Goal: Information Seeking & Learning: Learn about a topic

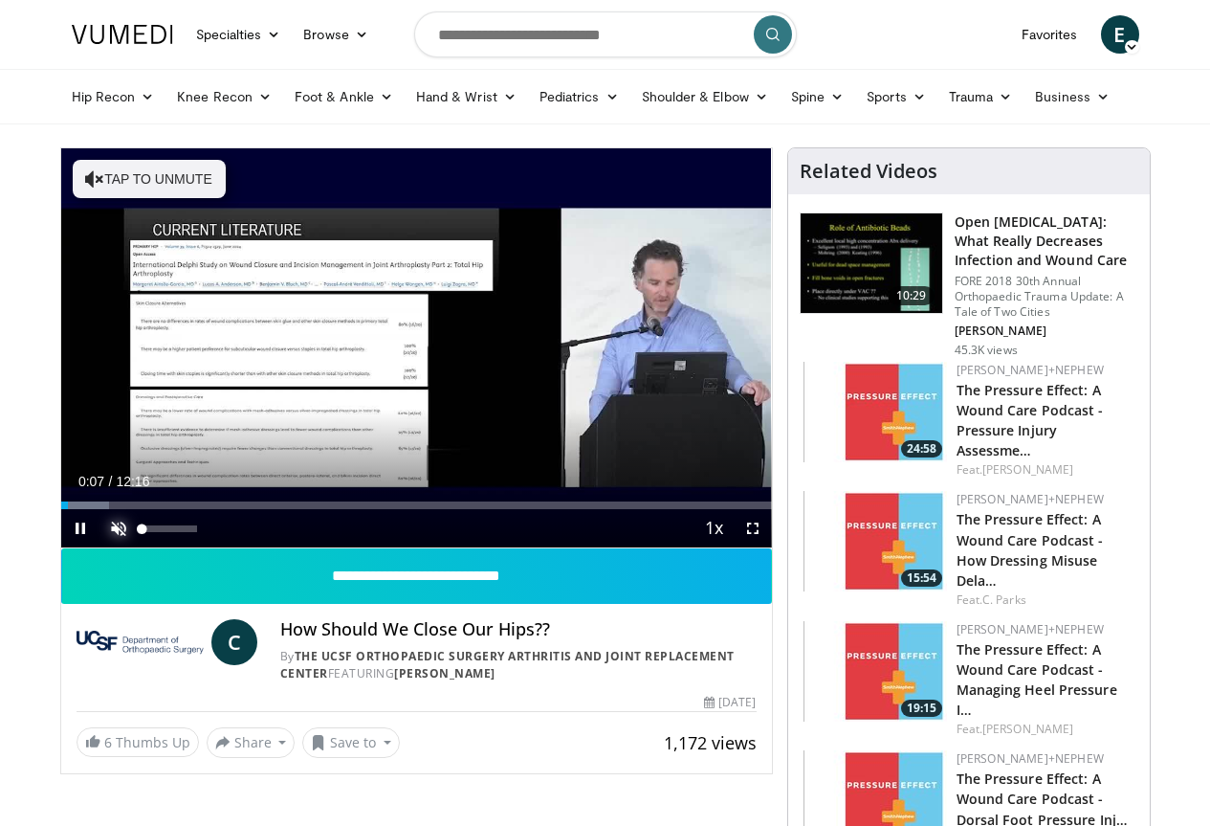
click at [99, 547] on span "Video Player" at bounding box center [118, 528] width 38 height 38
click at [771, 547] on span "Video Player" at bounding box center [753, 528] width 38 height 38
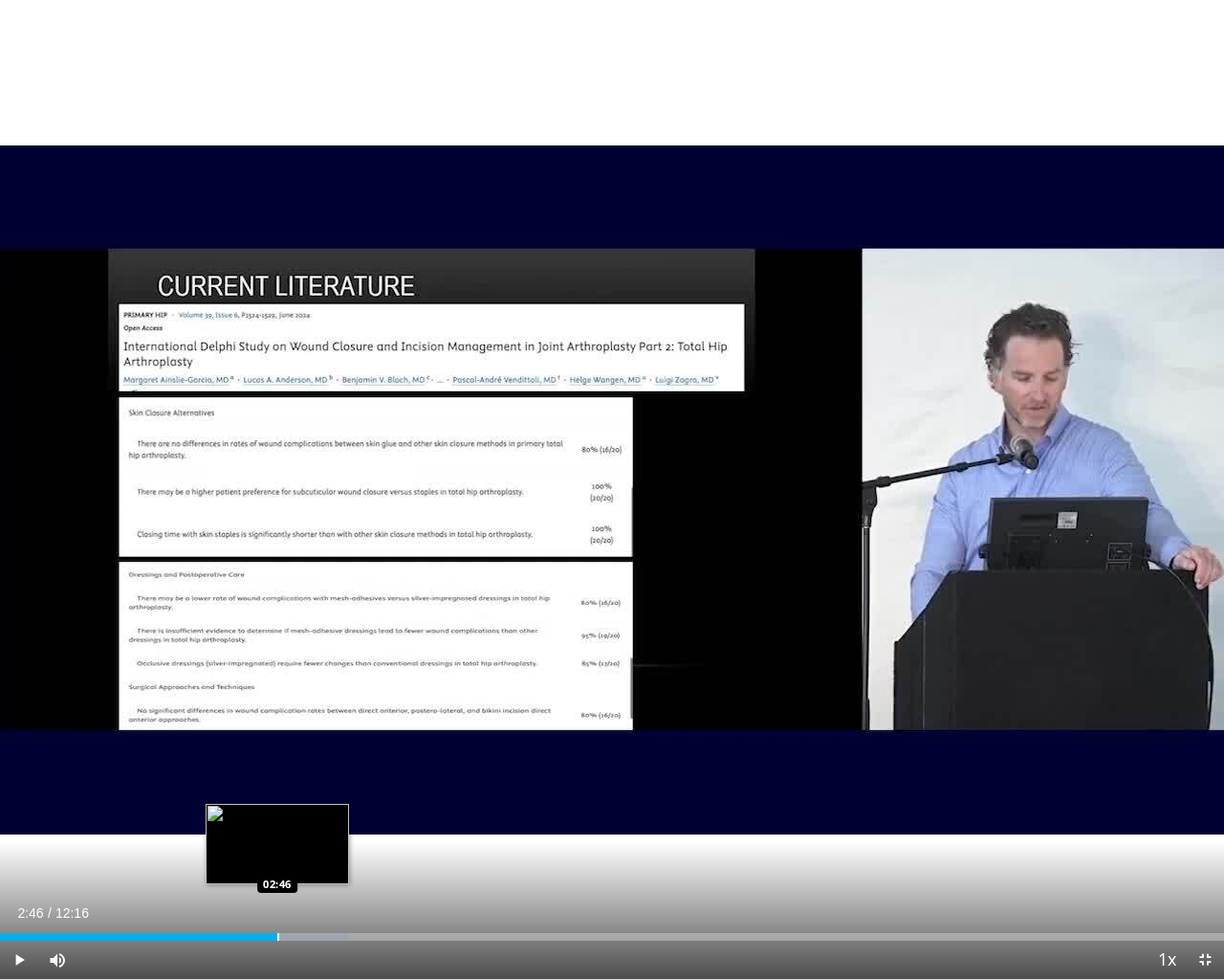
click at [277, 825] on div "Loaded : 28.48% 02:46 02:46" at bounding box center [612, 931] width 1224 height 18
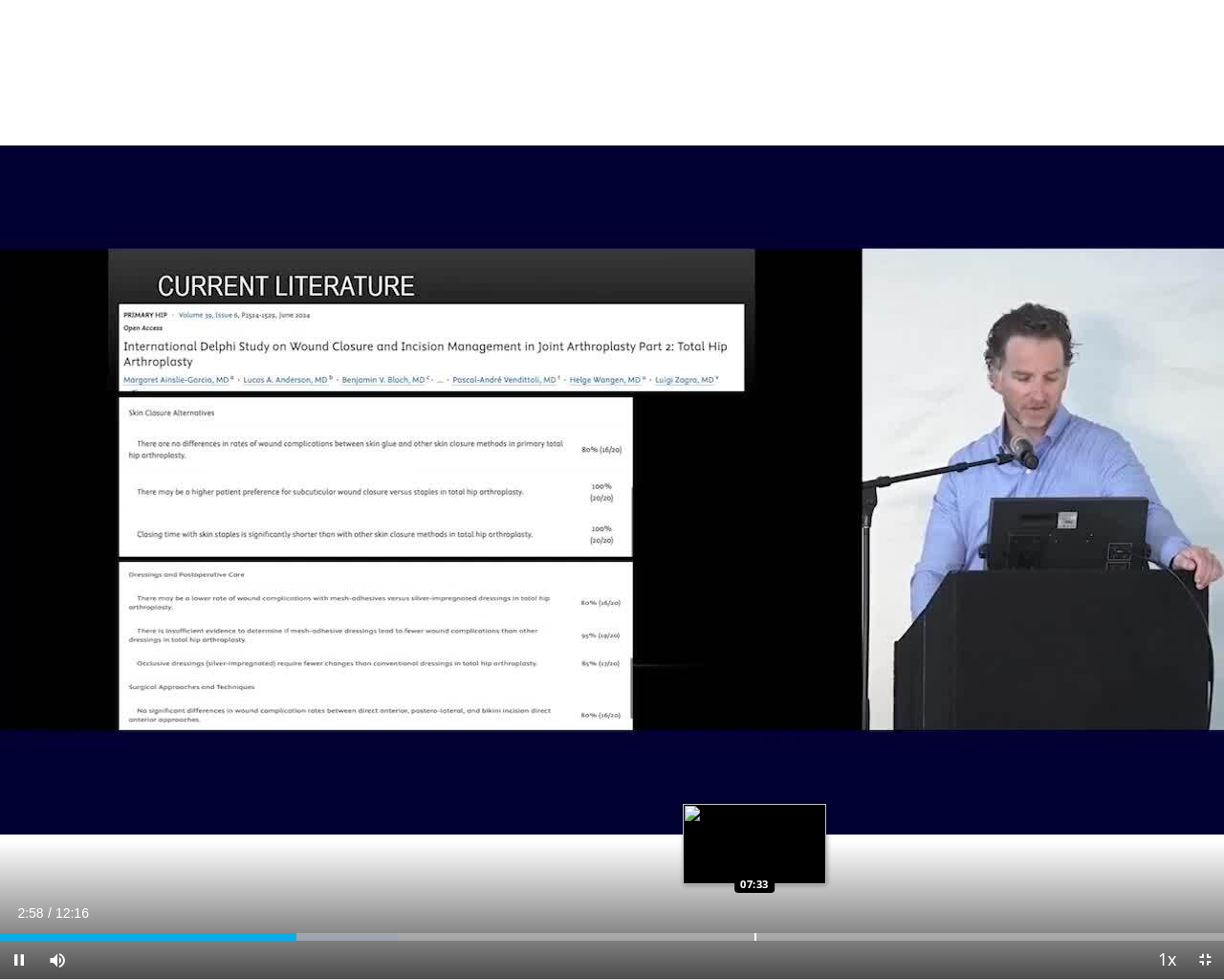
click at [755, 825] on div "Progress Bar" at bounding box center [756, 937] width 2 height 8
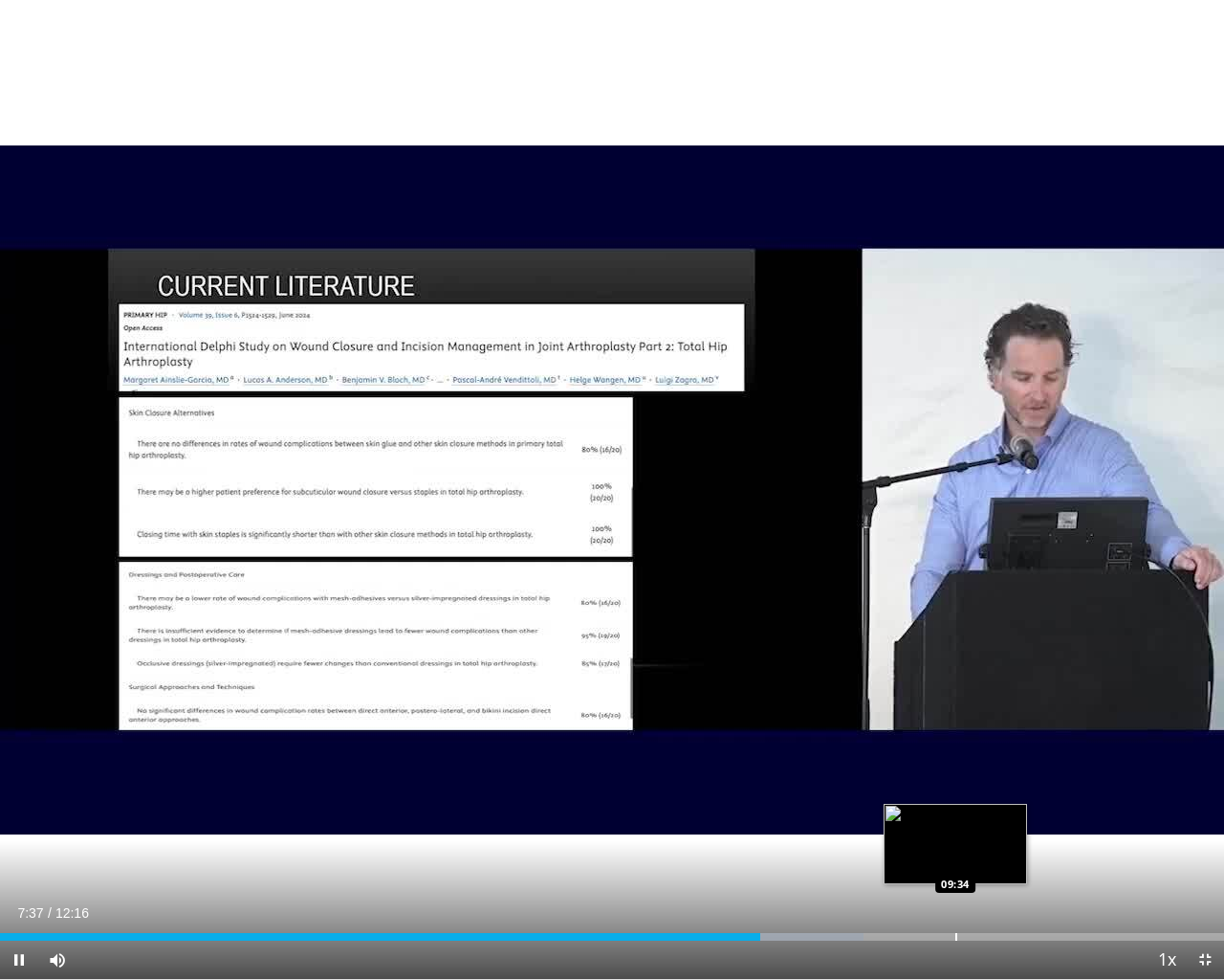
click at [956, 825] on div "Progress Bar" at bounding box center [957, 937] width 2 height 8
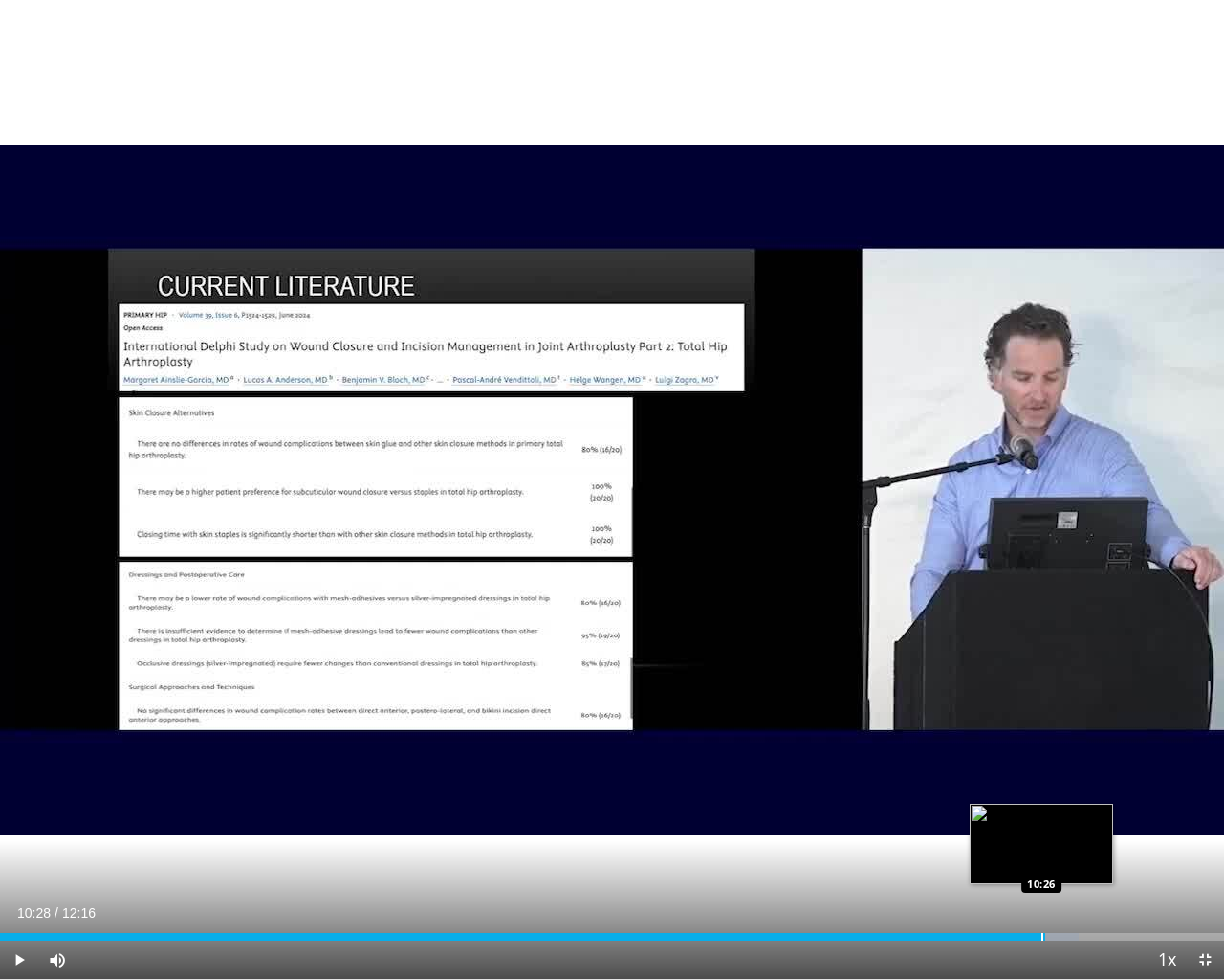
click at [1046, 825] on div "Progress Bar" at bounding box center [1037, 937] width 83 height 8
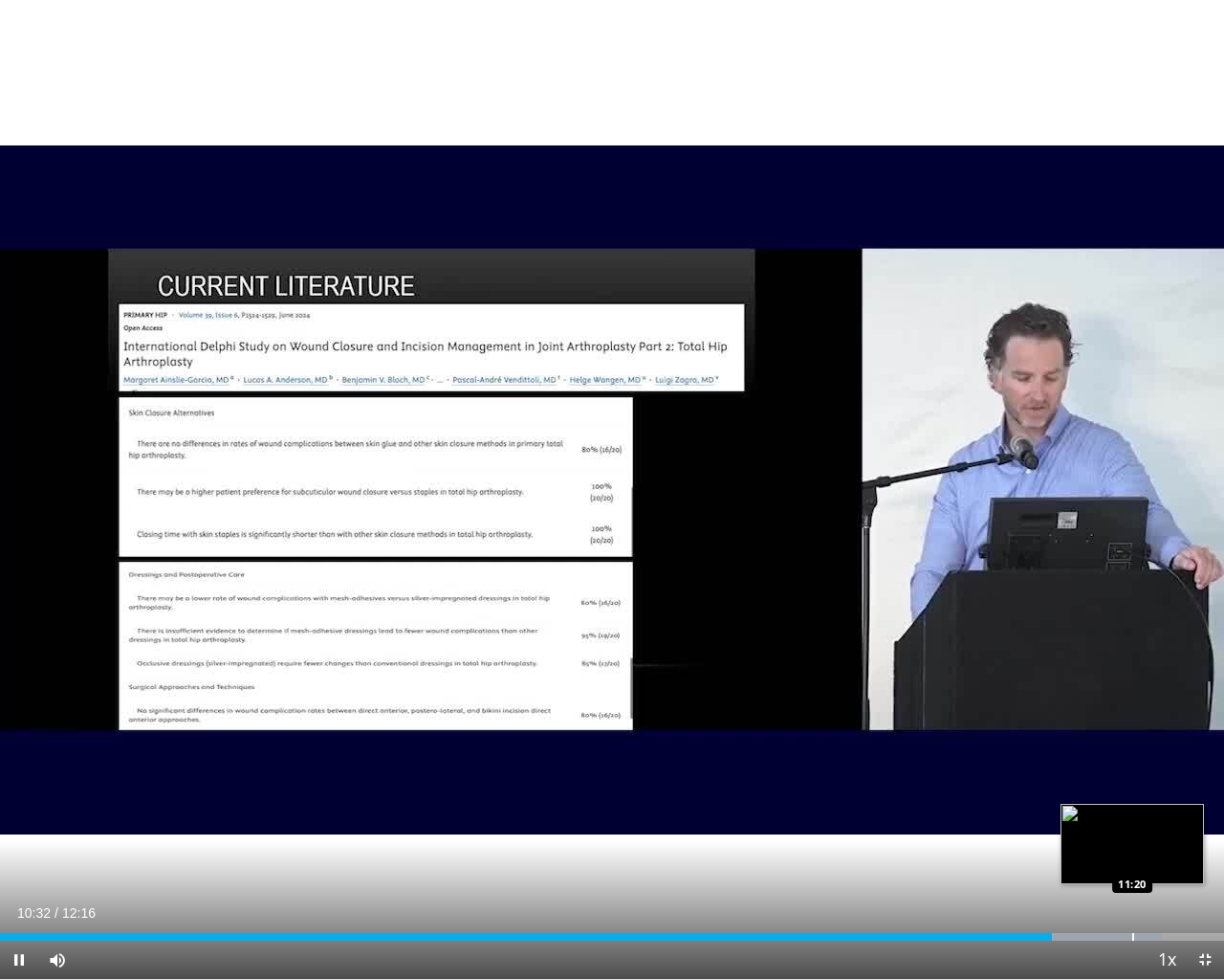
click at [1134, 825] on div "Progress Bar" at bounding box center [1134, 937] width 2 height 8
click at [1190, 825] on div "Progress Bar" at bounding box center [1190, 937] width 2 height 8
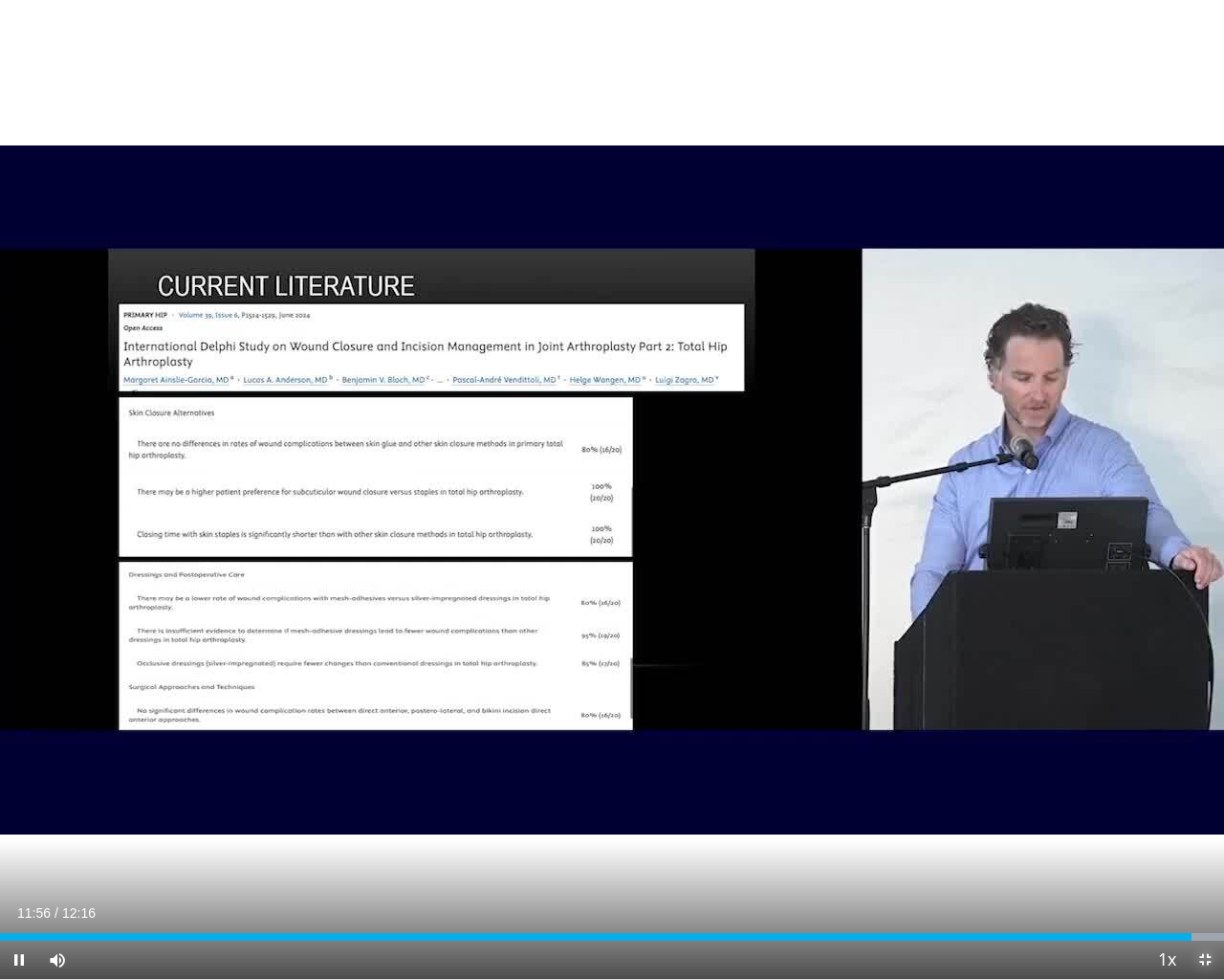
click at [1205, 825] on span "Video Player" at bounding box center [1205, 959] width 38 height 38
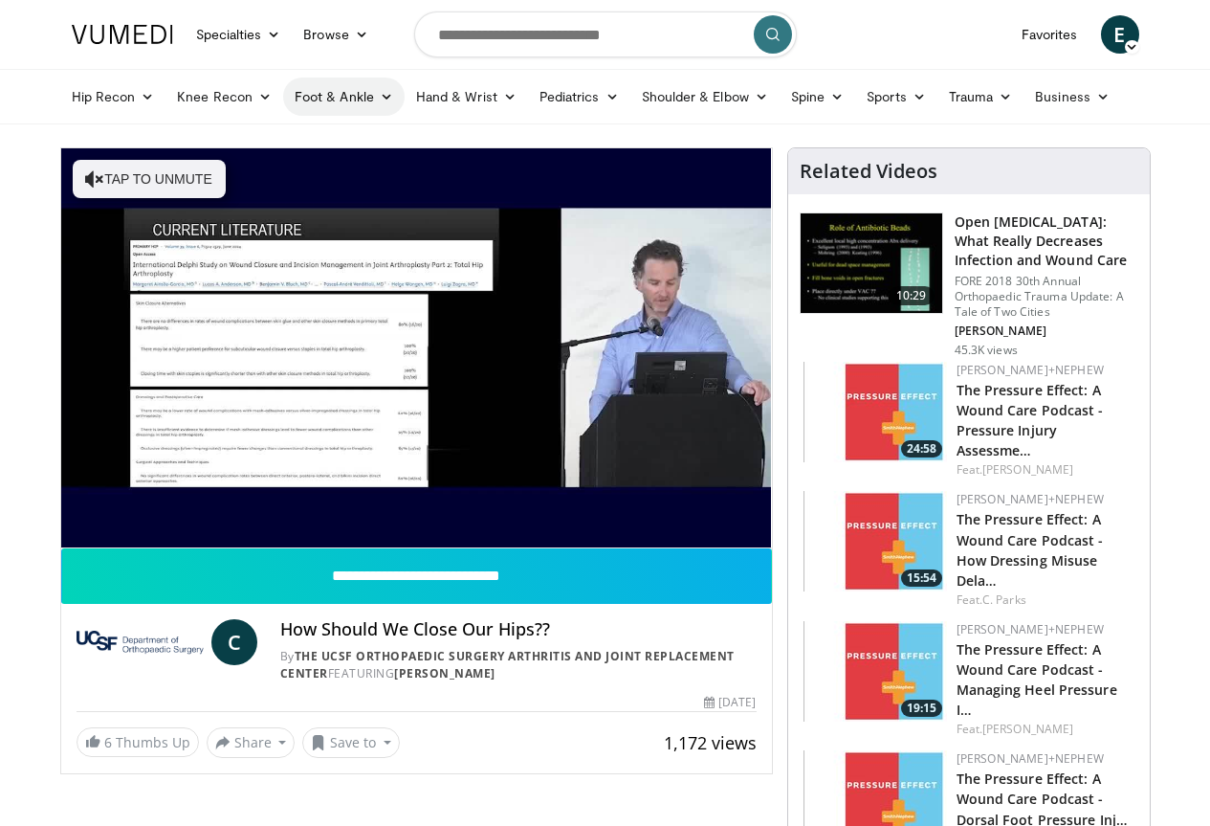
click at [380, 99] on icon at bounding box center [386, 96] width 13 height 13
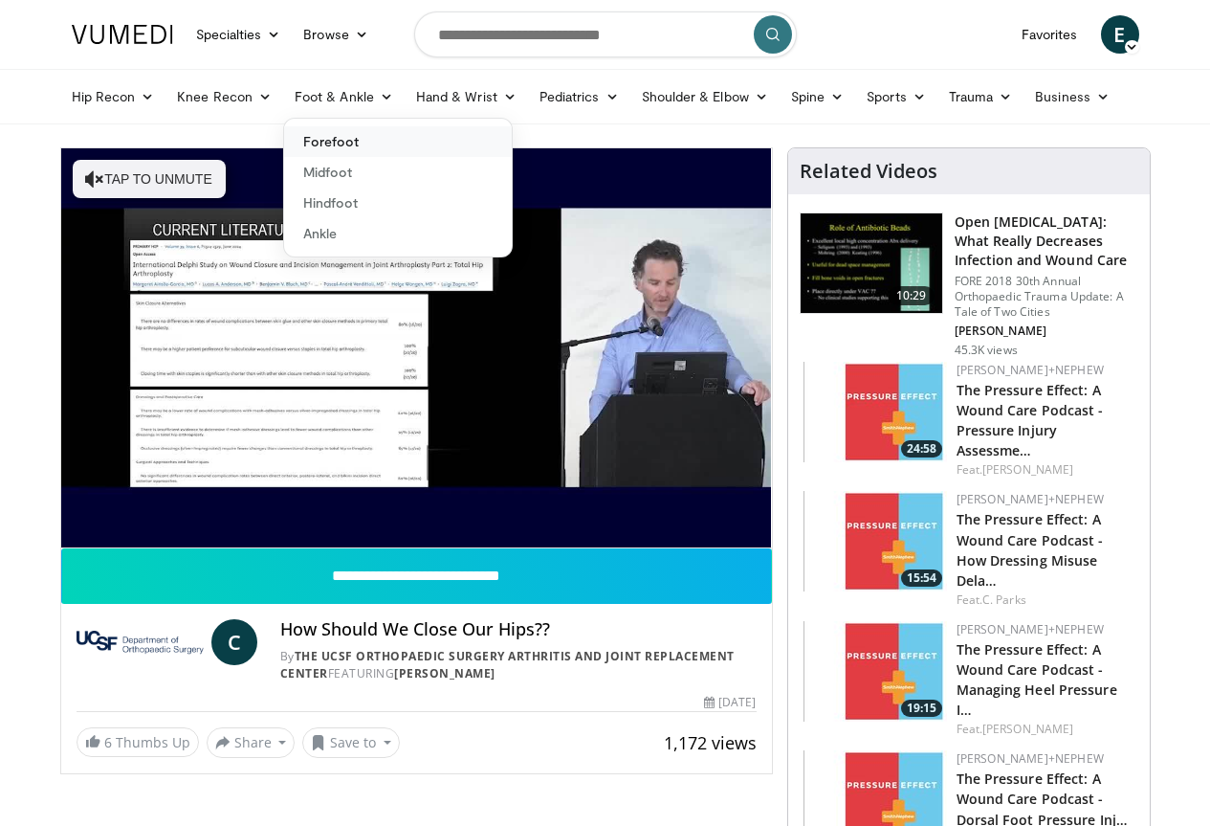
click at [292, 141] on link "Forefoot" at bounding box center [398, 141] width 228 height 31
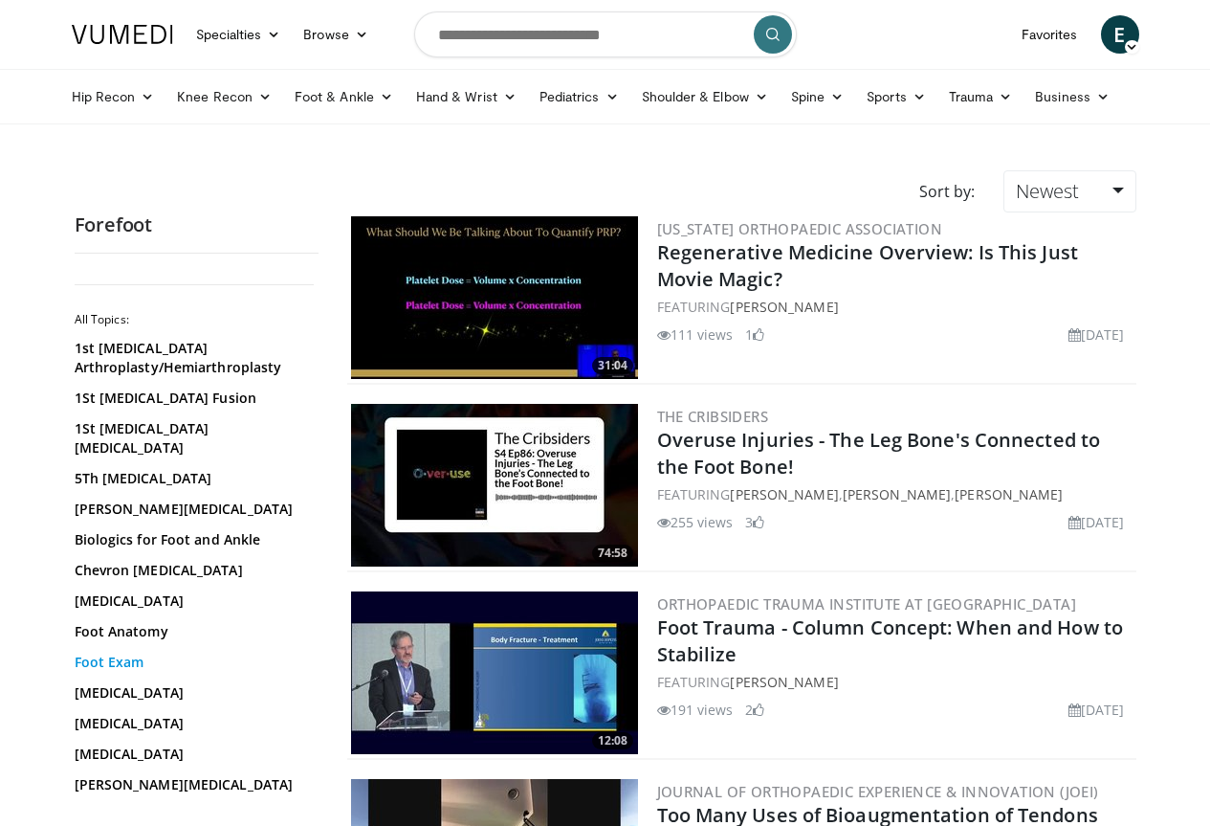
click at [75, 652] on link "Foot Exam" at bounding box center [192, 661] width 234 height 19
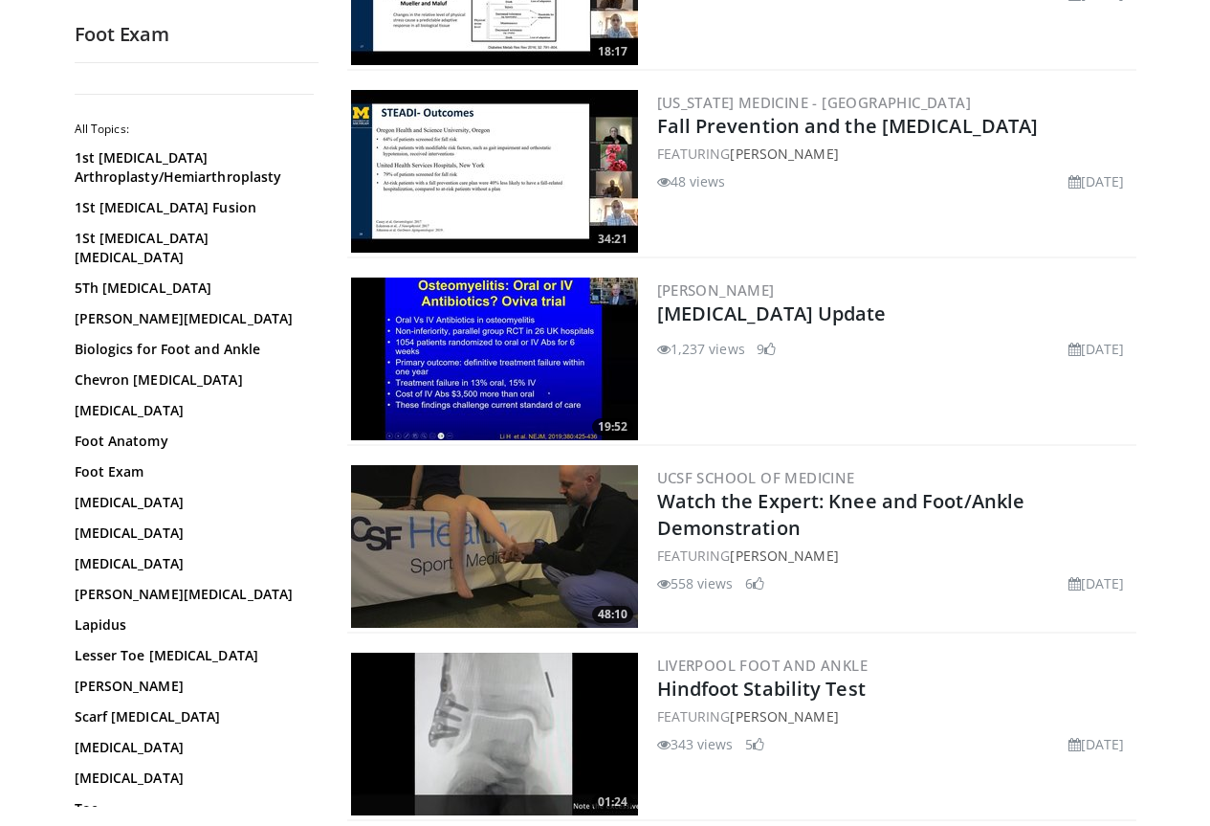
scroll to position [3348, 0]
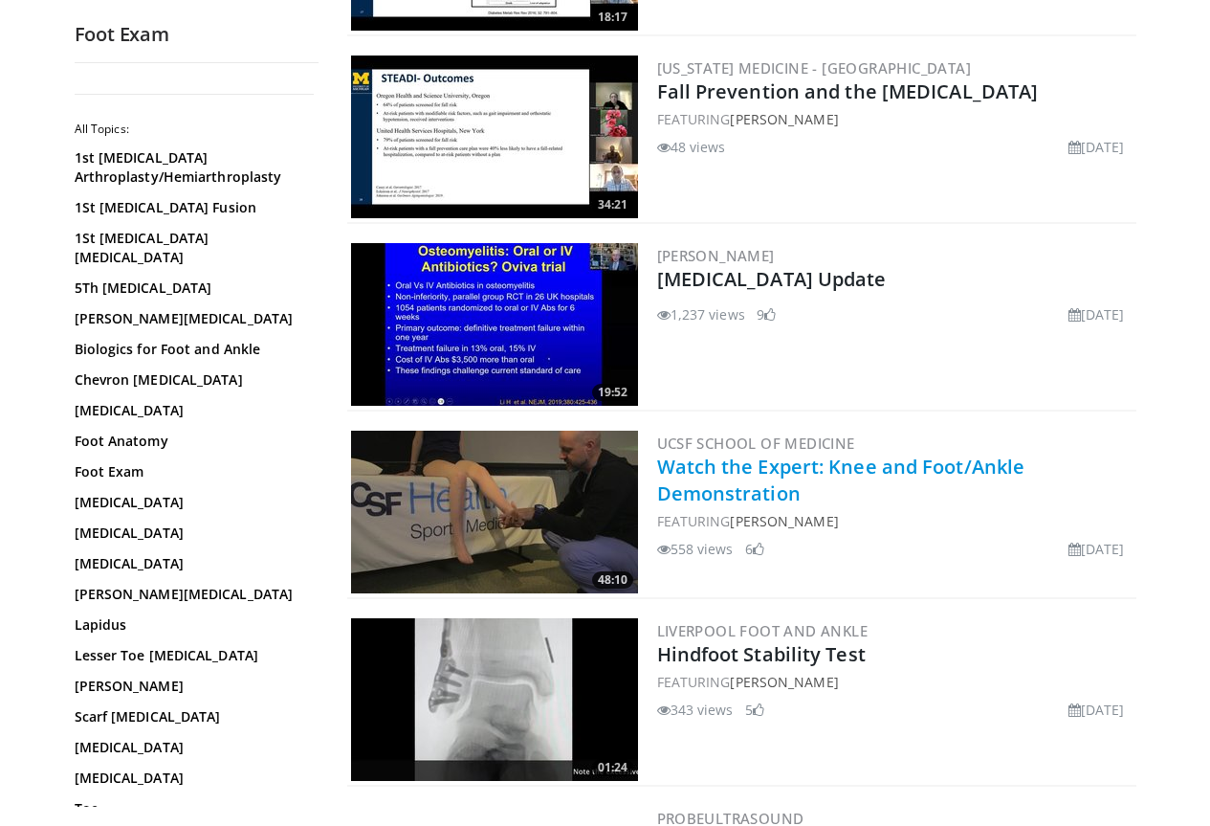
click at [841, 463] on link "Watch the Expert: Knee and Foot/Ankle Demonstration" at bounding box center [841, 479] width 368 height 53
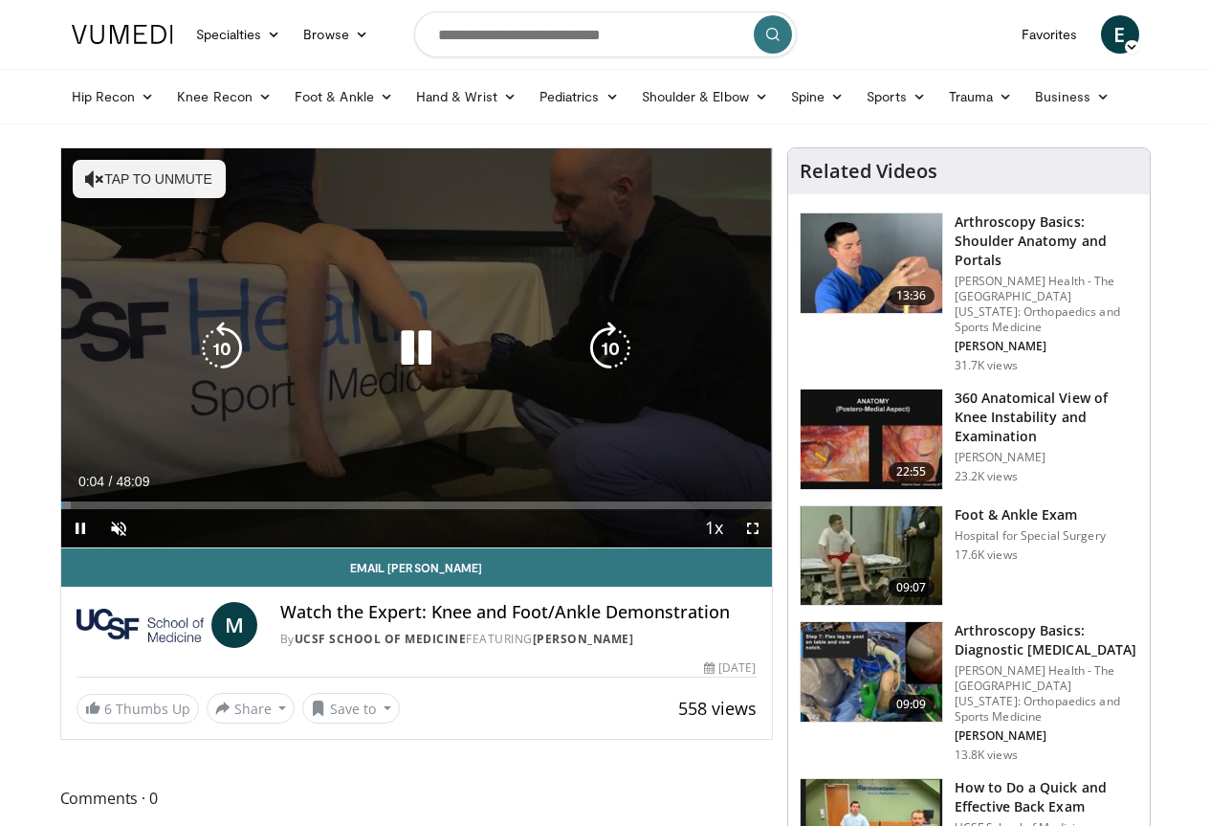
click at [87, 185] on button "Tap to unmute" at bounding box center [149, 179] width 153 height 38
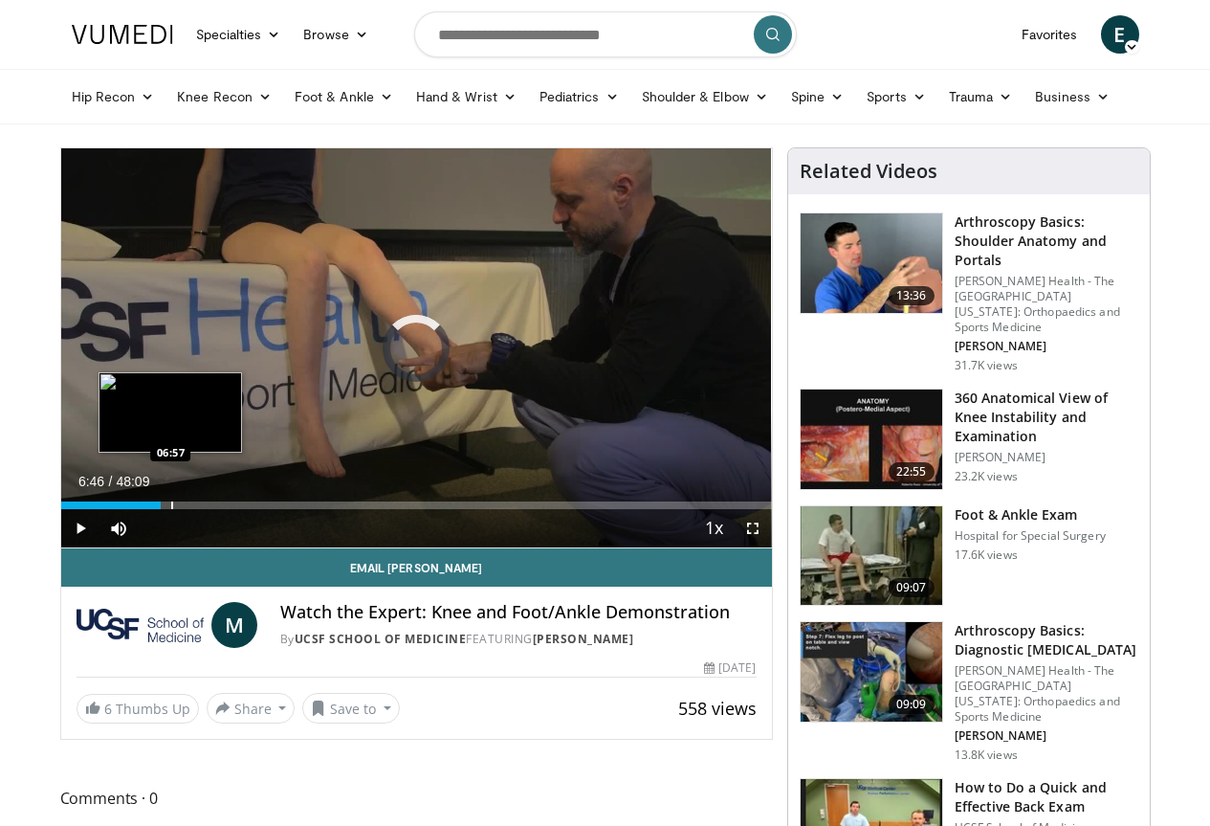
click at [121, 509] on div "Loaded : 0.00% 00:38 06:57" at bounding box center [416, 505] width 711 height 8
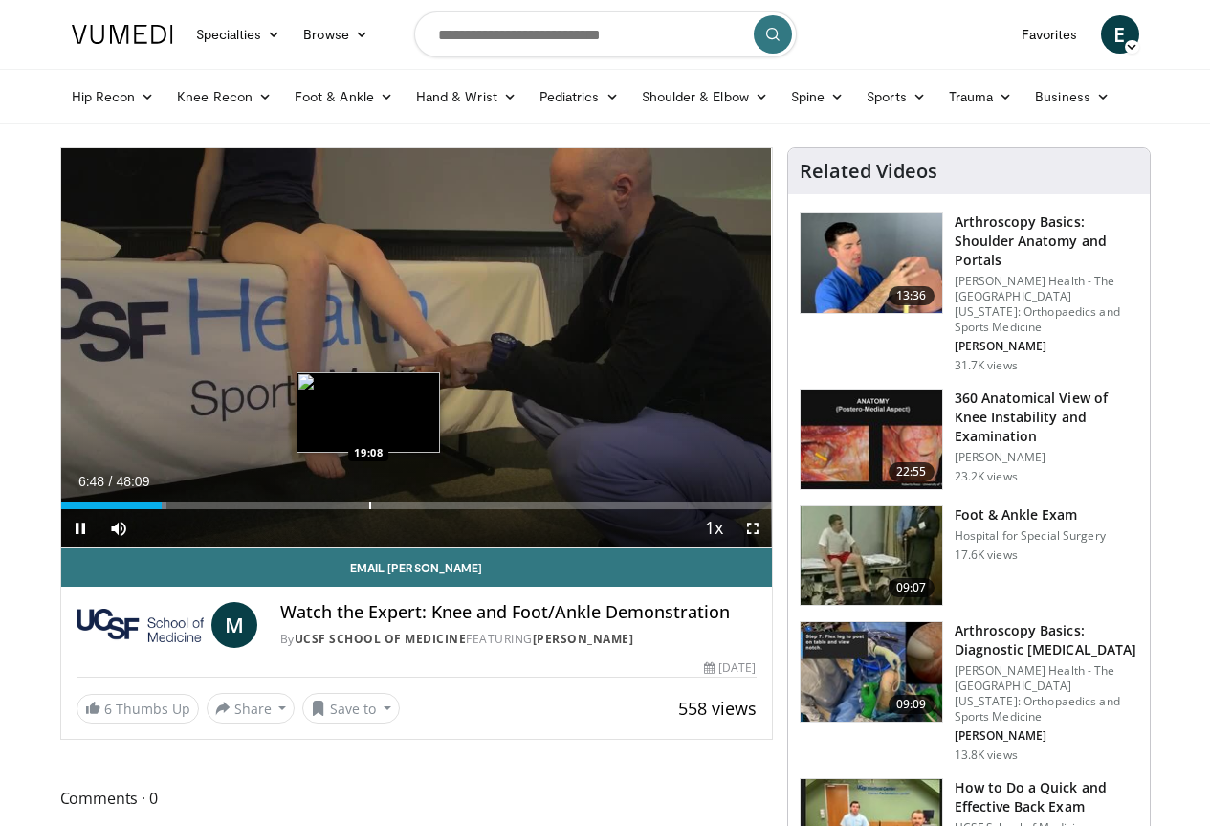
click at [369, 509] on div "Progress Bar" at bounding box center [370, 505] width 2 height 8
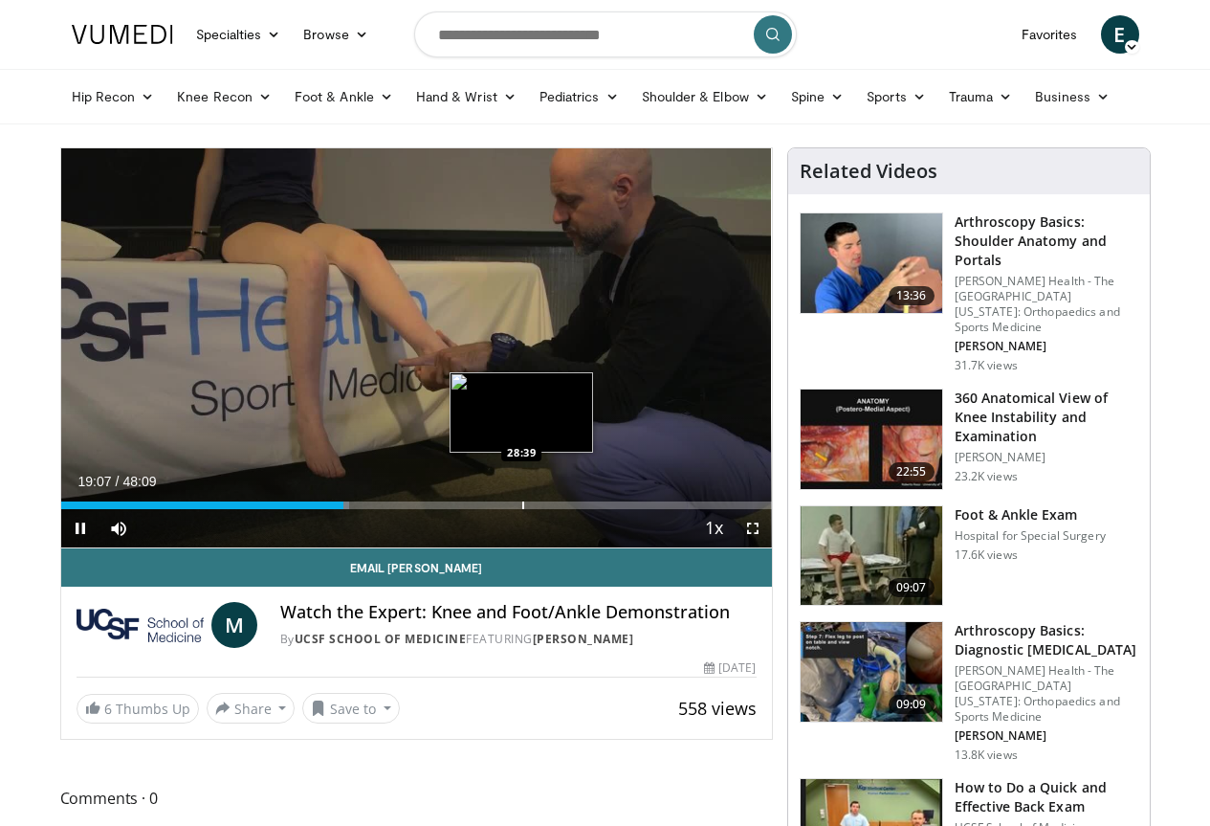
click at [522, 509] on div "Progress Bar" at bounding box center [523, 505] width 2 height 8
